Goal: Transaction & Acquisition: Purchase product/service

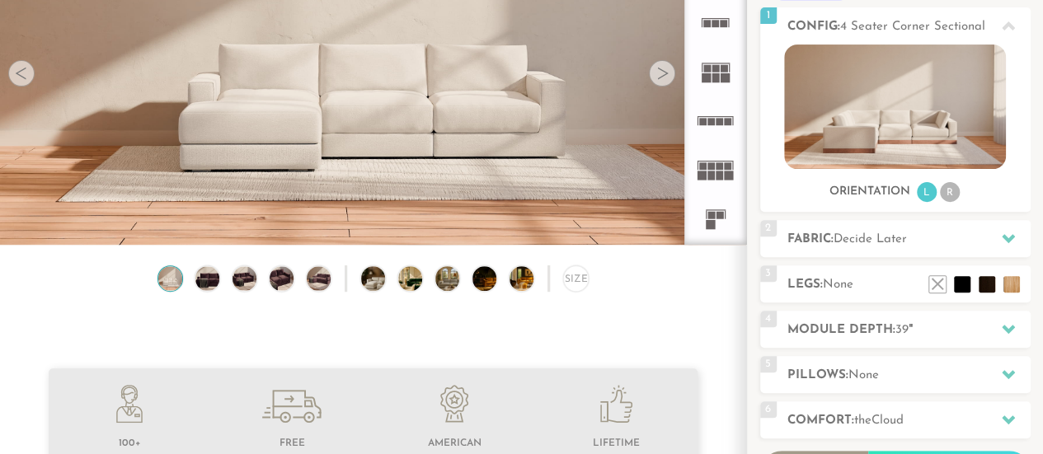
scroll to position [287, 0]
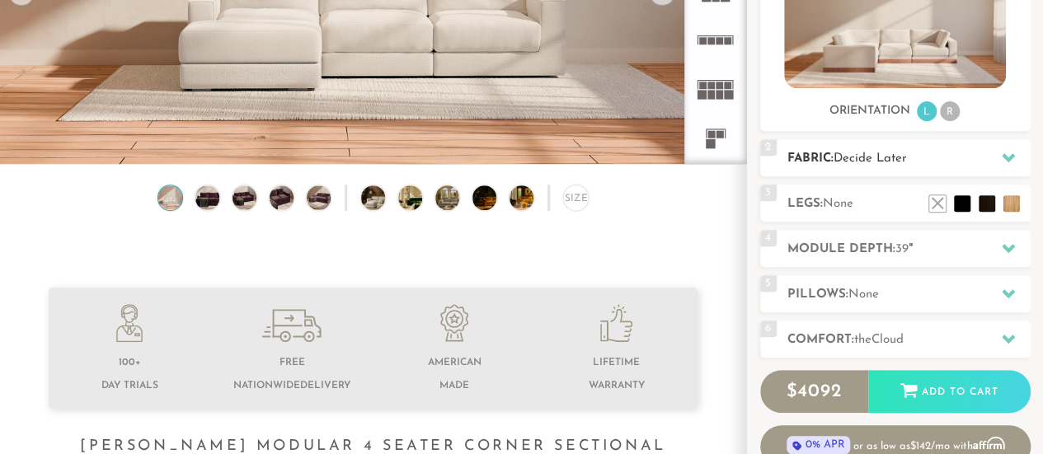
click at [828, 161] on h2 "Fabric: Decide Later" at bounding box center [909, 158] width 243 height 19
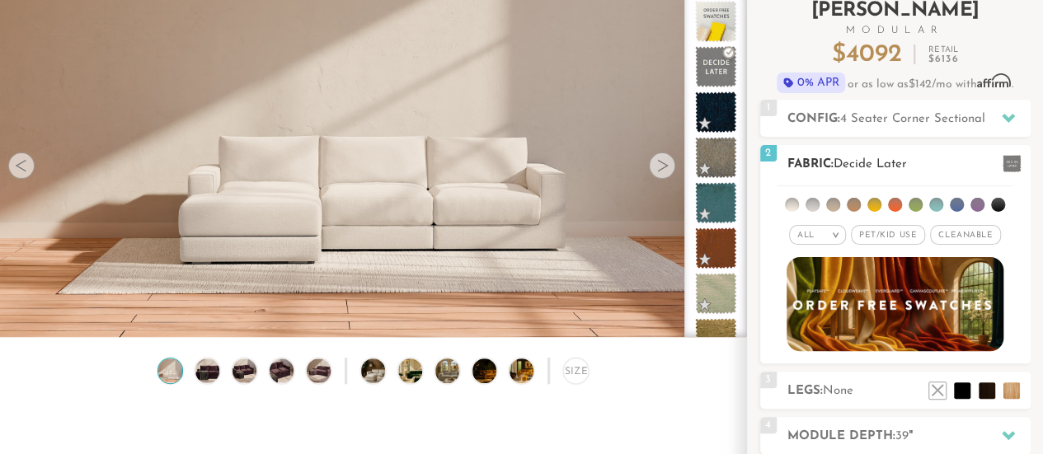
scroll to position [111, 0]
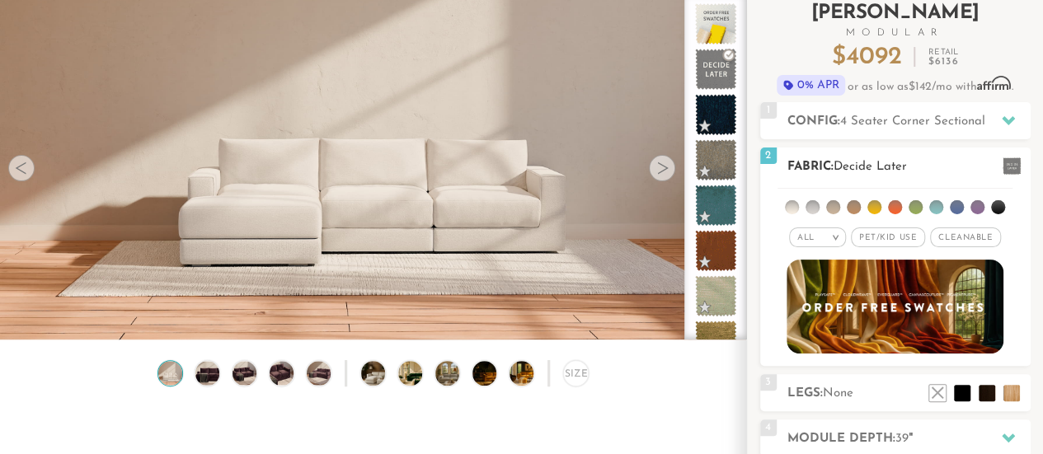
click at [852, 203] on li at bounding box center [854, 207] width 14 height 14
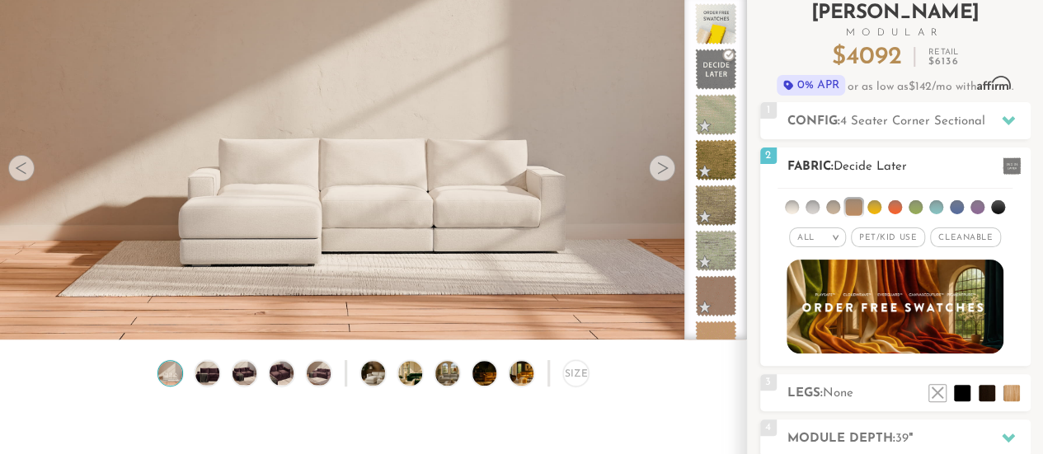
click at [836, 205] on li at bounding box center [833, 207] width 14 height 14
click at [861, 209] on li at bounding box center [853, 207] width 16 height 16
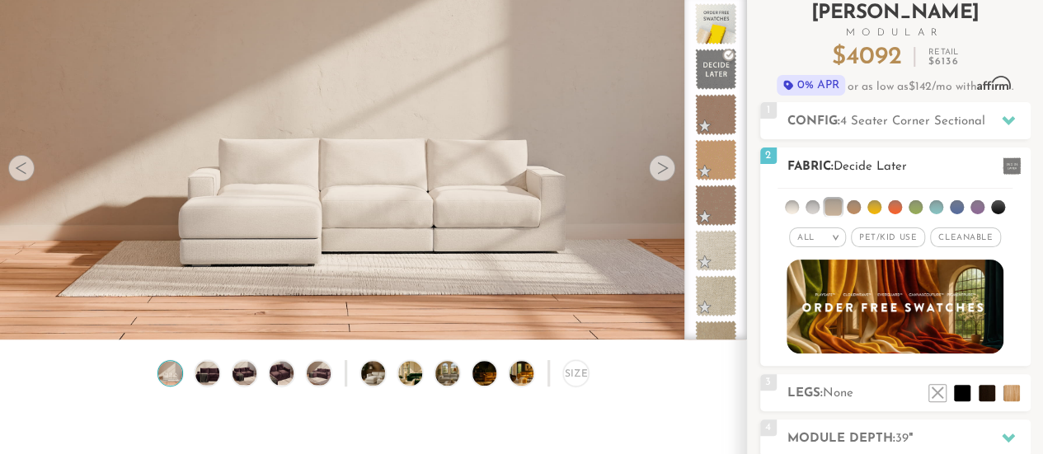
click at [838, 205] on li at bounding box center [833, 207] width 16 height 16
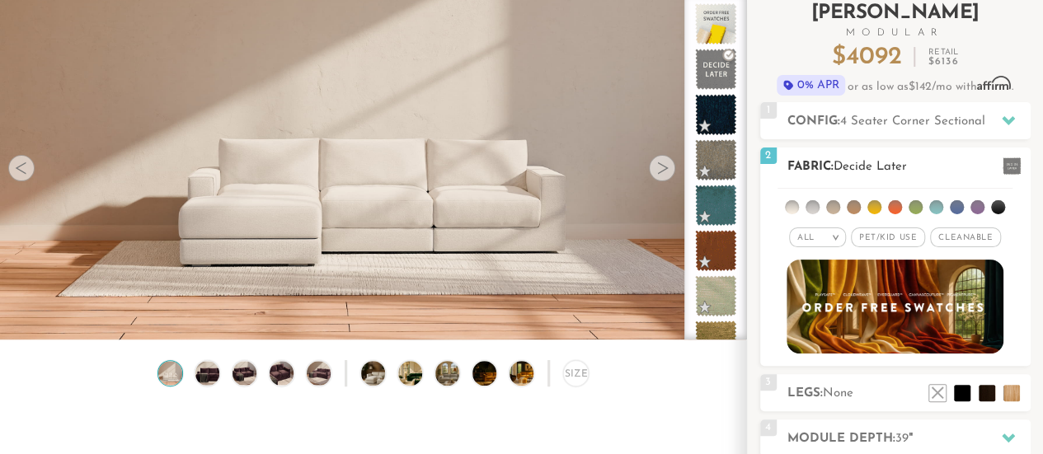
click at [852, 204] on li at bounding box center [854, 207] width 14 height 14
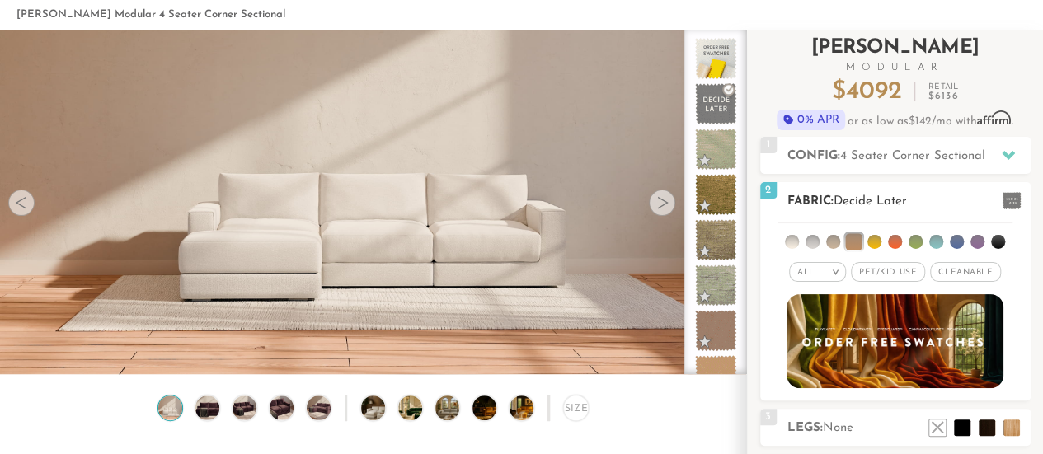
scroll to position [0, 0]
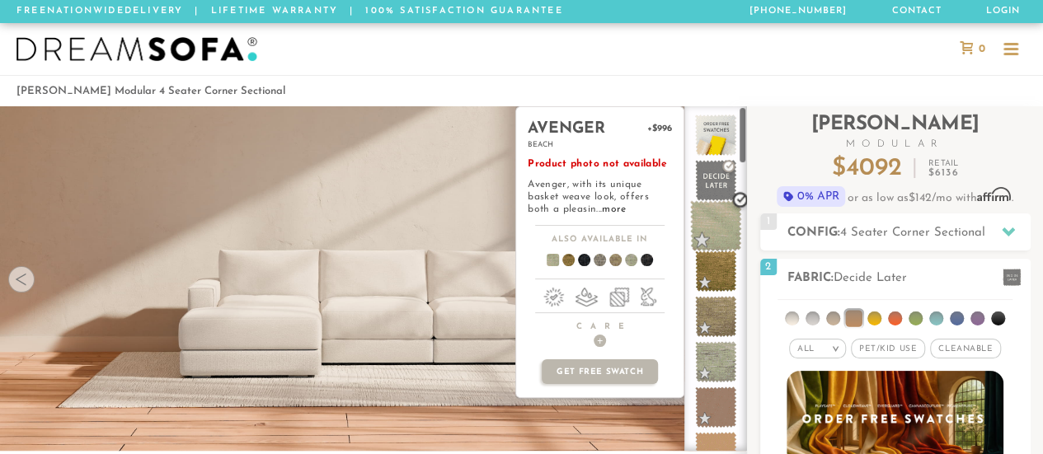
click at [723, 209] on span at bounding box center [716, 226] width 52 height 52
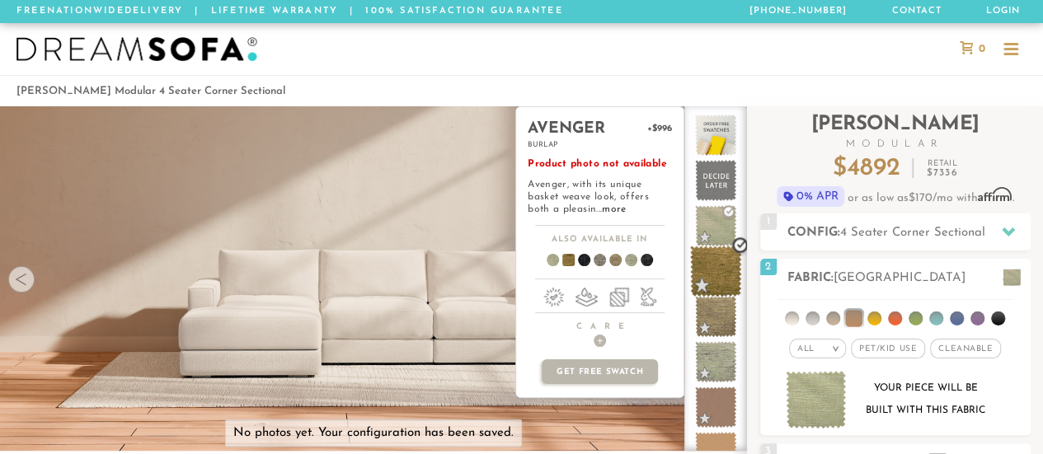
click at [722, 279] on span at bounding box center [716, 272] width 52 height 52
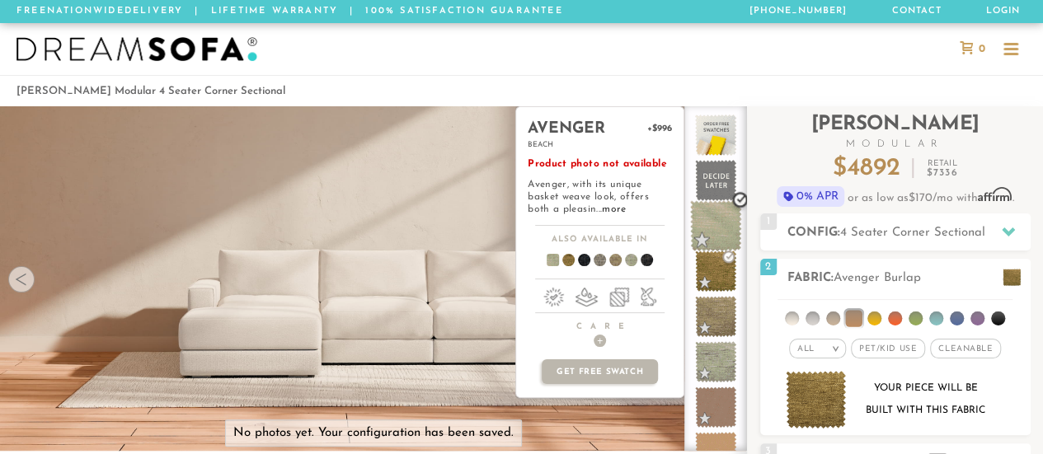
click at [724, 218] on span at bounding box center [716, 226] width 52 height 52
